Goal: Task Accomplishment & Management: Manage account settings

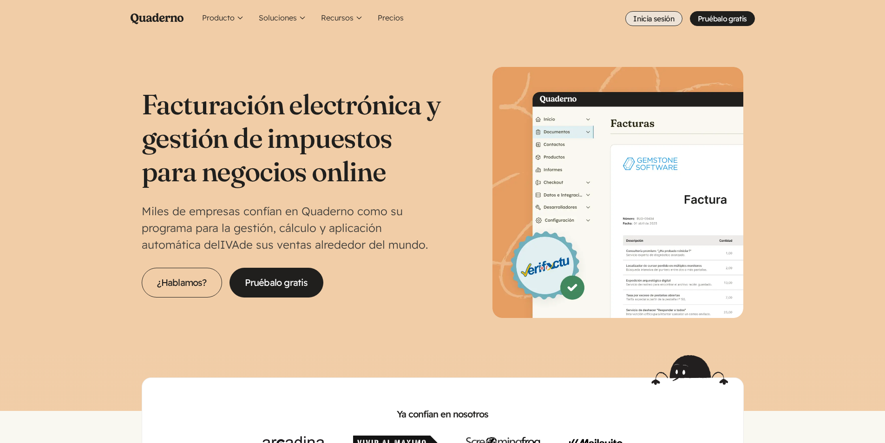
click at [658, 17] on link "Inicia sesión" at bounding box center [653, 18] width 57 height 15
click at [672, 18] on link "Inicia sesión" at bounding box center [653, 18] width 57 height 15
click at [661, 23] on link "Inicia sesión" at bounding box center [653, 18] width 57 height 15
click at [644, 17] on link "Inicia sesión" at bounding box center [653, 18] width 57 height 15
click at [643, 9] on ul "Producto Conoce la plataforma Quaderno World icon Registro Conoce dónde y cuánd…" at bounding box center [476, 18] width 556 height 37
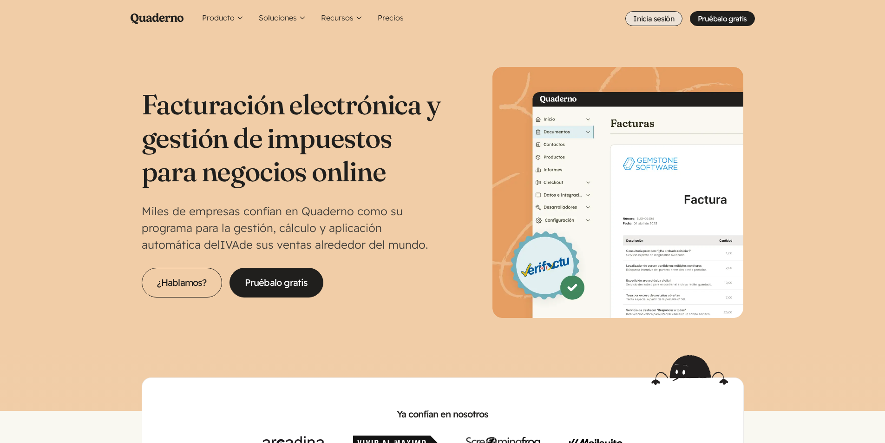
click at [642, 19] on link "Inicia sesión" at bounding box center [653, 18] width 57 height 15
